Goal: Task Accomplishment & Management: Use online tool/utility

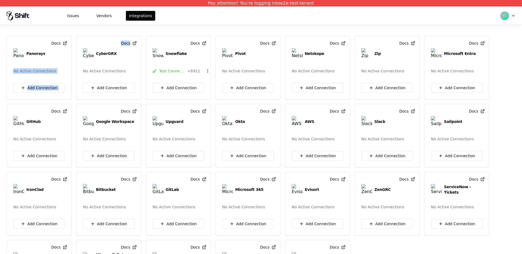
drag, startPoint x: 74, startPoint y: 29, endPoint x: 7, endPoint y: 67, distance: 77.4
click at [7, 68] on div "Docs Panorays No Active Connections Add Connection Docs CyberGRX No Active Conn…" at bounding box center [261, 139] width 522 height 229
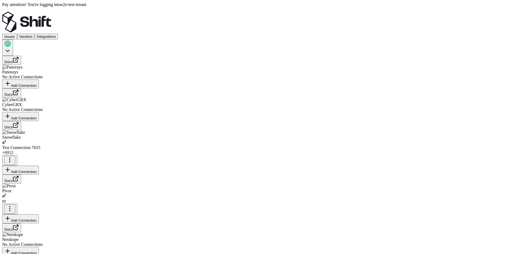
click at [39, 17] on icon at bounding box center [40, 18] width 2 height 2
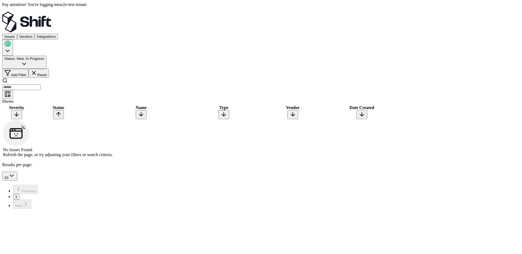
click at [35, 34] on button "Vendors" at bounding box center [26, 37] width 18 height 6
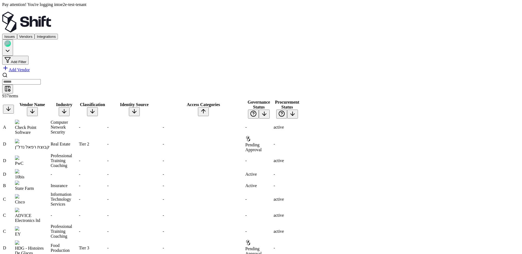
click at [58, 34] on button "Integrations" at bounding box center [46, 37] width 23 height 6
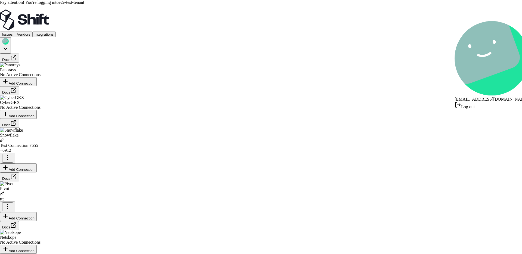
click at [491, 101] on div "Log out" at bounding box center [492, 105] width 75 height 8
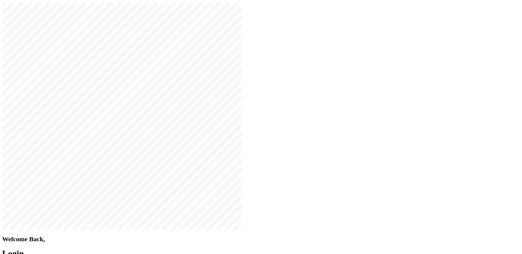
type input "**********"
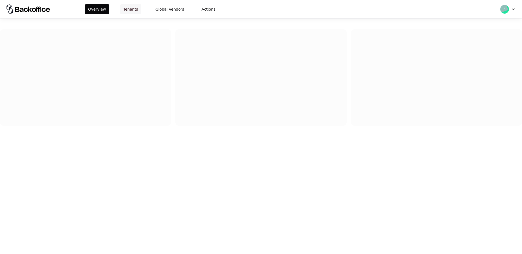
click at [132, 9] on button "Tenants" at bounding box center [130, 9] width 21 height 10
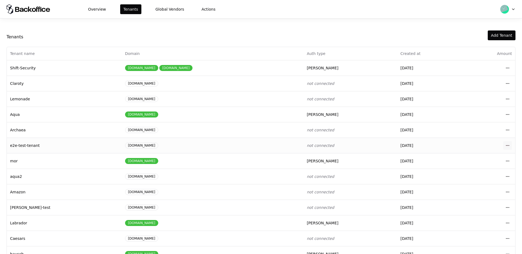
click at [510, 145] on html "Overview Tenants Global Vendors Actions Tenants Add Tenant Tenant name Domain A…" at bounding box center [261, 127] width 522 height 254
click at [464, 187] on div "Login to tenant" at bounding box center [484, 190] width 62 height 11
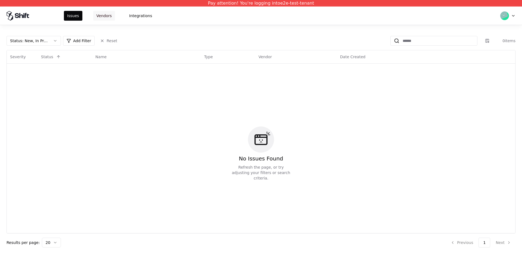
click at [113, 12] on button "Vendors" at bounding box center [104, 16] width 22 height 10
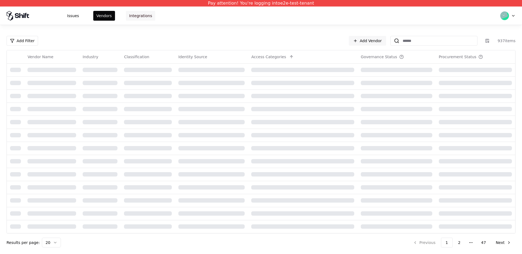
click at [126, 15] on button "Integrations" at bounding box center [140, 16] width 29 height 10
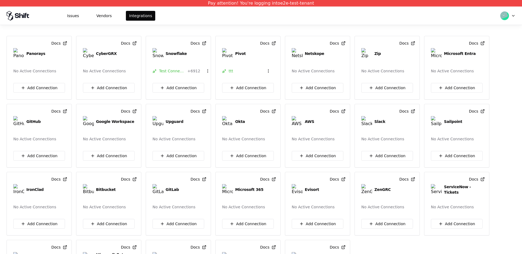
click at [118, 31] on div "Docs Panorays No Active Connections Add Connection Docs CyberGRX No Active Conn…" at bounding box center [261, 139] width 522 height 229
click at [195, 27] on div "Docs Panorays No Active Connections Add Connection Docs CyberGRX No Active Conn…" at bounding box center [261, 139] width 522 height 229
click at [252, 23] on div "Issues Vendors Integrations" at bounding box center [261, 16] width 522 height 18
click at [233, 14] on div "Issues Vendors Integrations" at bounding box center [261, 16] width 522 height 18
click at [244, 26] on div "Docs Panorays No Active Connections Add Connection Docs CyberGRX No Active Conn…" at bounding box center [261, 139] width 522 height 229
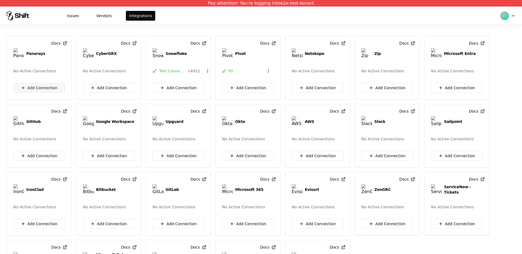
click at [52, 85] on button "Add Connection" at bounding box center [39, 88] width 52 height 10
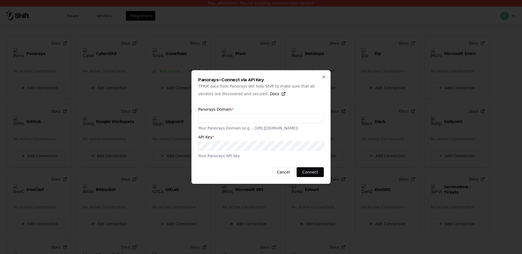
click at [327, 77] on div "Panorays - Connect via API Key TPRM data from Panorays will help Shift to make …" at bounding box center [261, 127] width 139 height 114
click at [325, 77] on icon "button" at bounding box center [324, 77] width 4 height 4
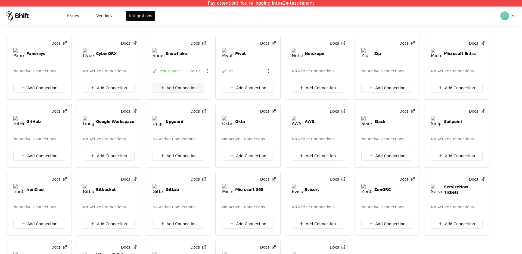
click at [175, 91] on button "Add Connection" at bounding box center [179, 88] width 52 height 10
click at [36, 85] on button "Add Connection" at bounding box center [39, 88] width 52 height 10
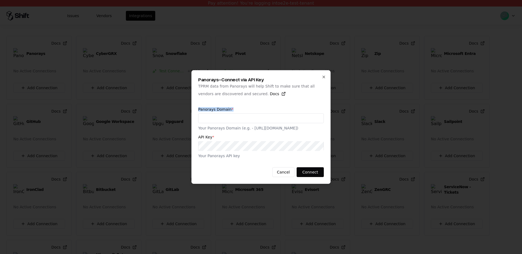
drag, startPoint x: 198, startPoint y: 108, endPoint x: 244, endPoint y: 108, distance: 46.0
click at [245, 108] on label "Panorays Domain *" at bounding box center [261, 109] width 126 height 4
drag, startPoint x: 199, startPoint y: 138, endPoint x: 212, endPoint y: 138, distance: 12.5
click at [212, 138] on label "API Key *" at bounding box center [261, 137] width 126 height 4
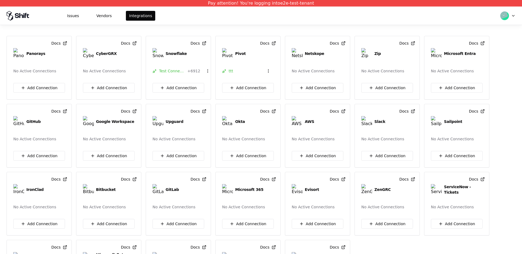
click at [176, 94] on div "Add Connection" at bounding box center [178, 91] width 65 height 16
click at [175, 87] on button "Add Connection" at bounding box center [179, 88] width 52 height 10
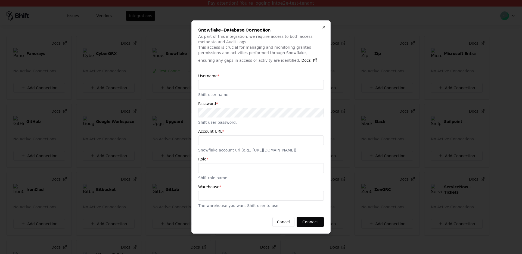
click at [210, 70] on div "Username * Shift user name. Password * Shift user password. Account URL * Snowf…" at bounding box center [261, 141] width 126 height 143
click at [210, 74] on label "Username *" at bounding box center [261, 76] width 126 height 4
click at [208, 74] on label "Username *" at bounding box center [261, 76] width 126 height 4
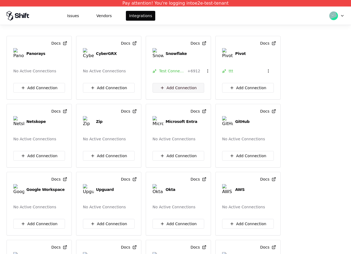
click at [175, 86] on button "Add Connection" at bounding box center [179, 88] width 52 height 10
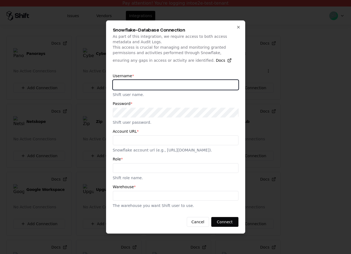
click at [150, 81] on input "text" at bounding box center [175, 85] width 125 height 10
click at [137, 75] on label "Username *" at bounding box center [176, 76] width 126 height 4
click at [128, 74] on label "Username *" at bounding box center [176, 76] width 126 height 4
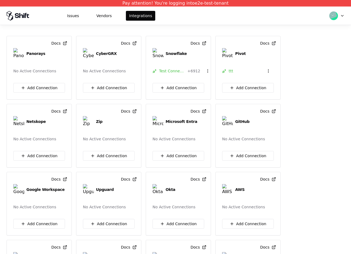
drag, startPoint x: 351, startPoint y: 104, endPoint x: 340, endPoint y: 104, distance: 10.6
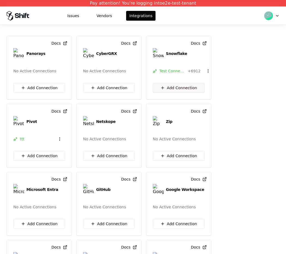
click at [161, 84] on button "Add Connection" at bounding box center [179, 88] width 52 height 10
